Goal: Transaction & Acquisition: Purchase product/service

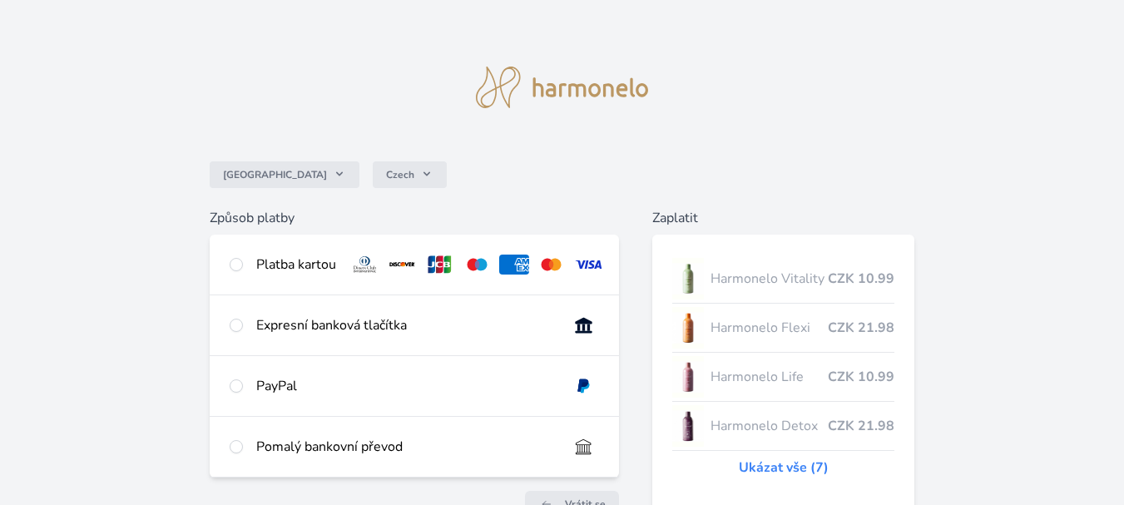
click at [272, 263] on div "Platba kartou" at bounding box center [296, 265] width 80 height 20
radio input "true"
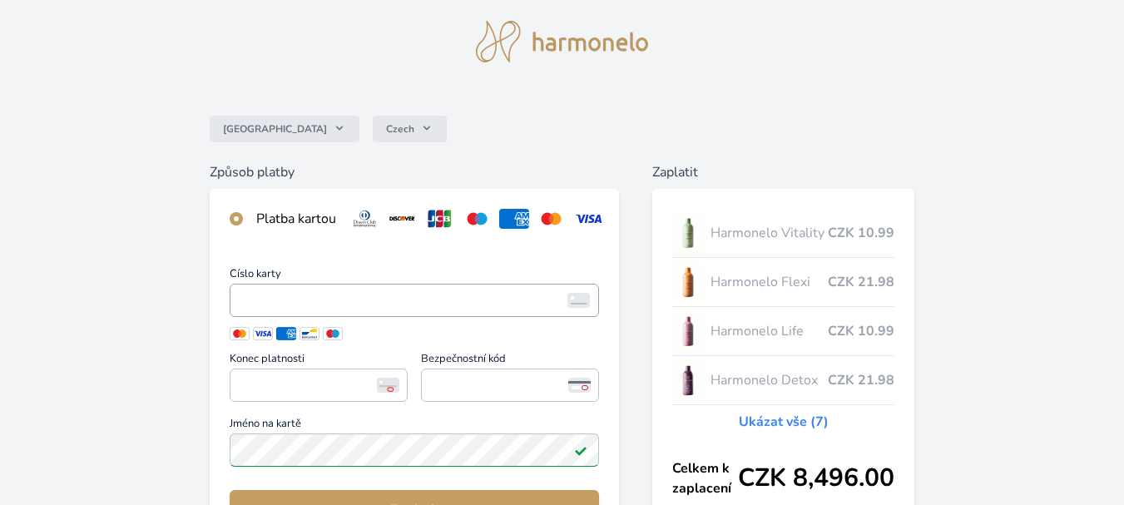
scroll to position [83, 0]
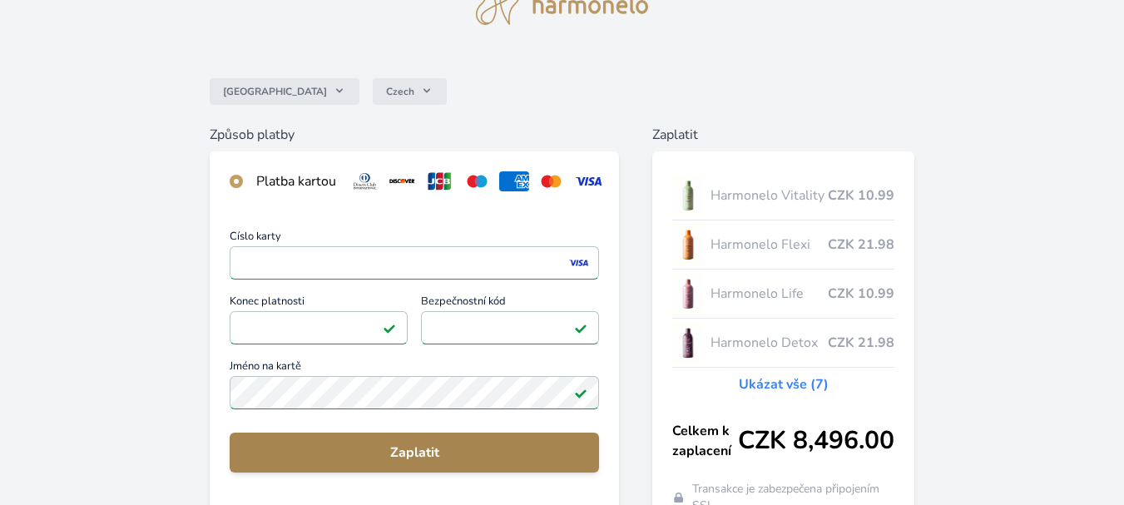
click at [425, 462] on span "Zaplatit" at bounding box center [414, 452] width 343 height 20
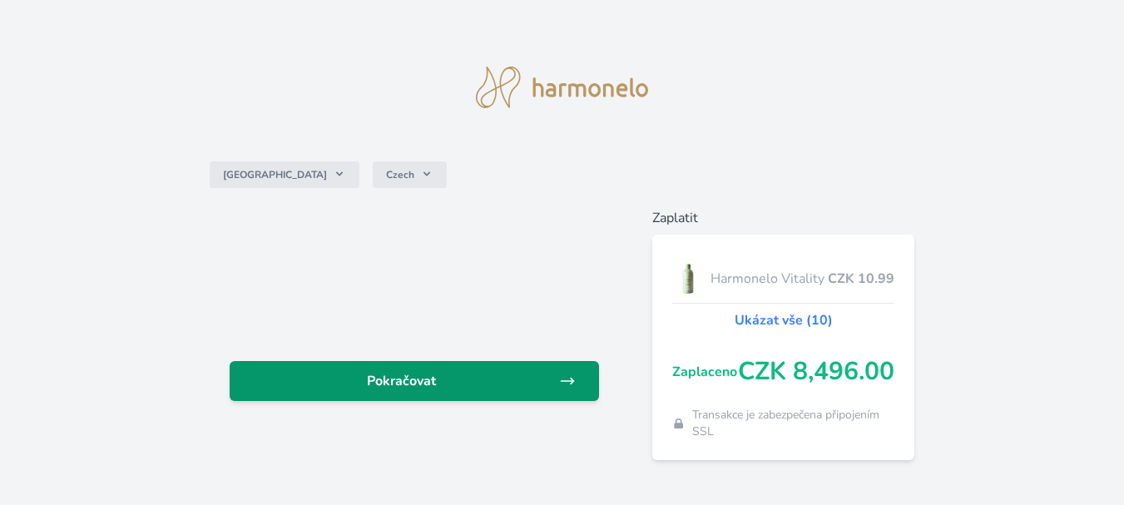
click at [430, 368] on link "Pokračovat" at bounding box center [414, 381] width 369 height 40
